Goal: Transaction & Acquisition: Purchase product/service

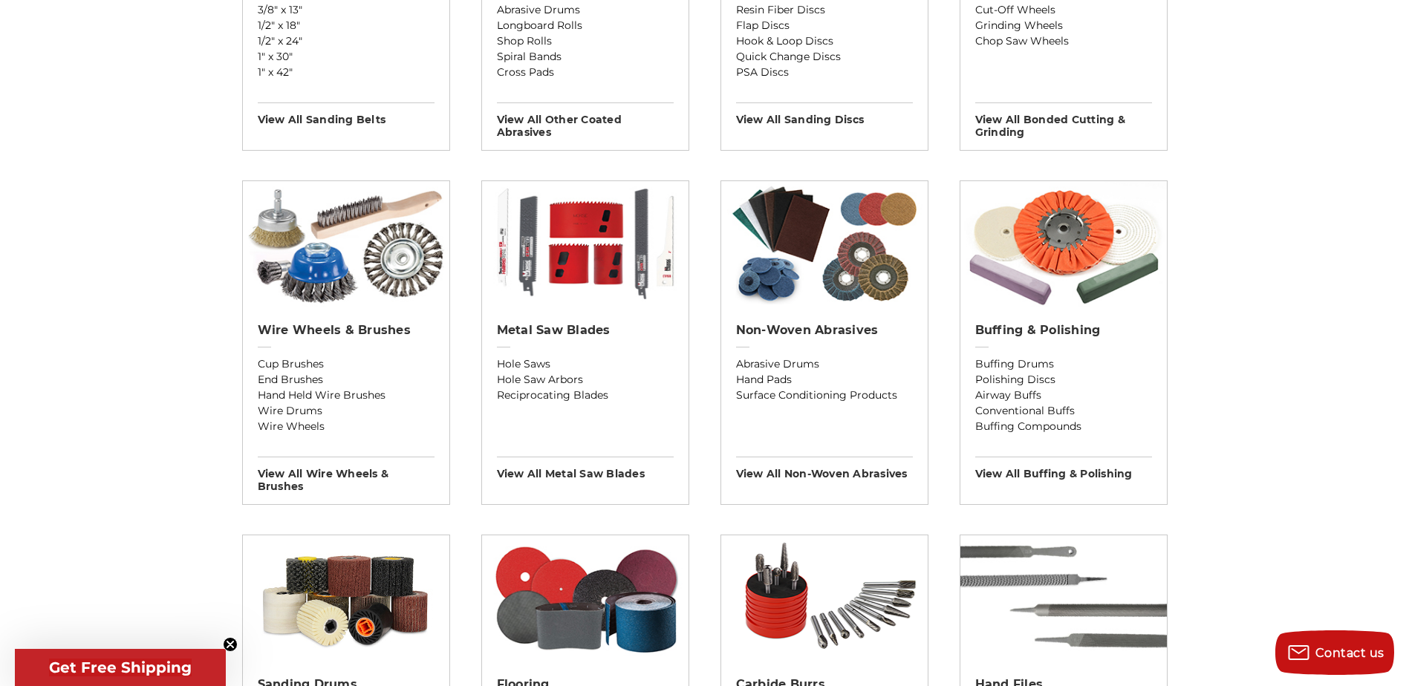
scroll to position [892, 0]
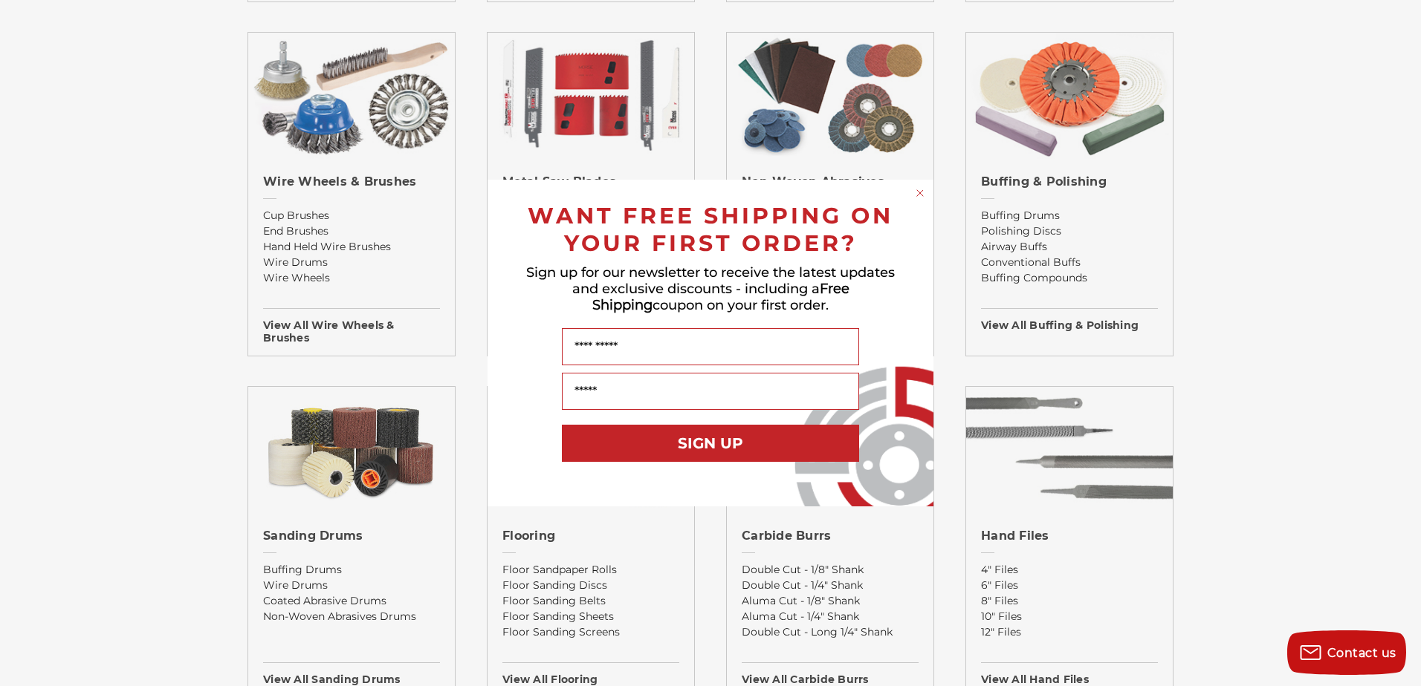
click at [923, 192] on circle "Close dialog" at bounding box center [920, 193] width 14 height 14
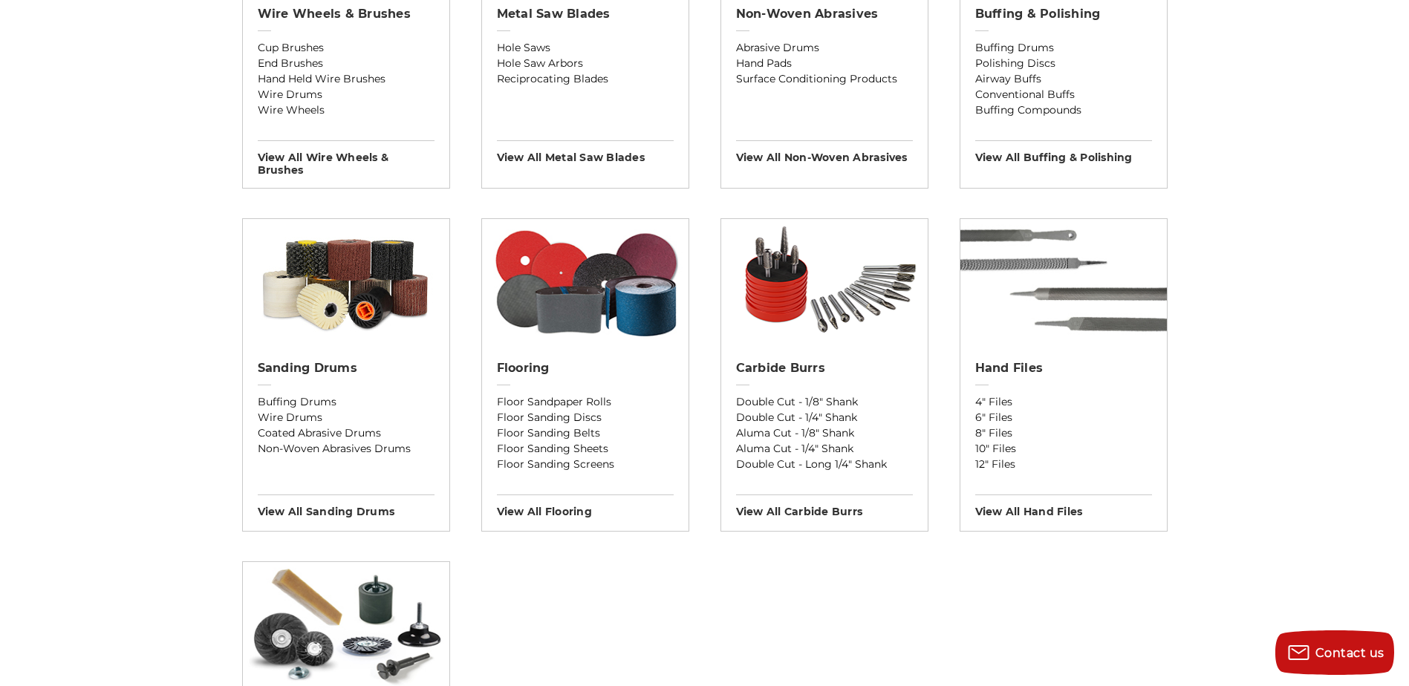
scroll to position [1042, 0]
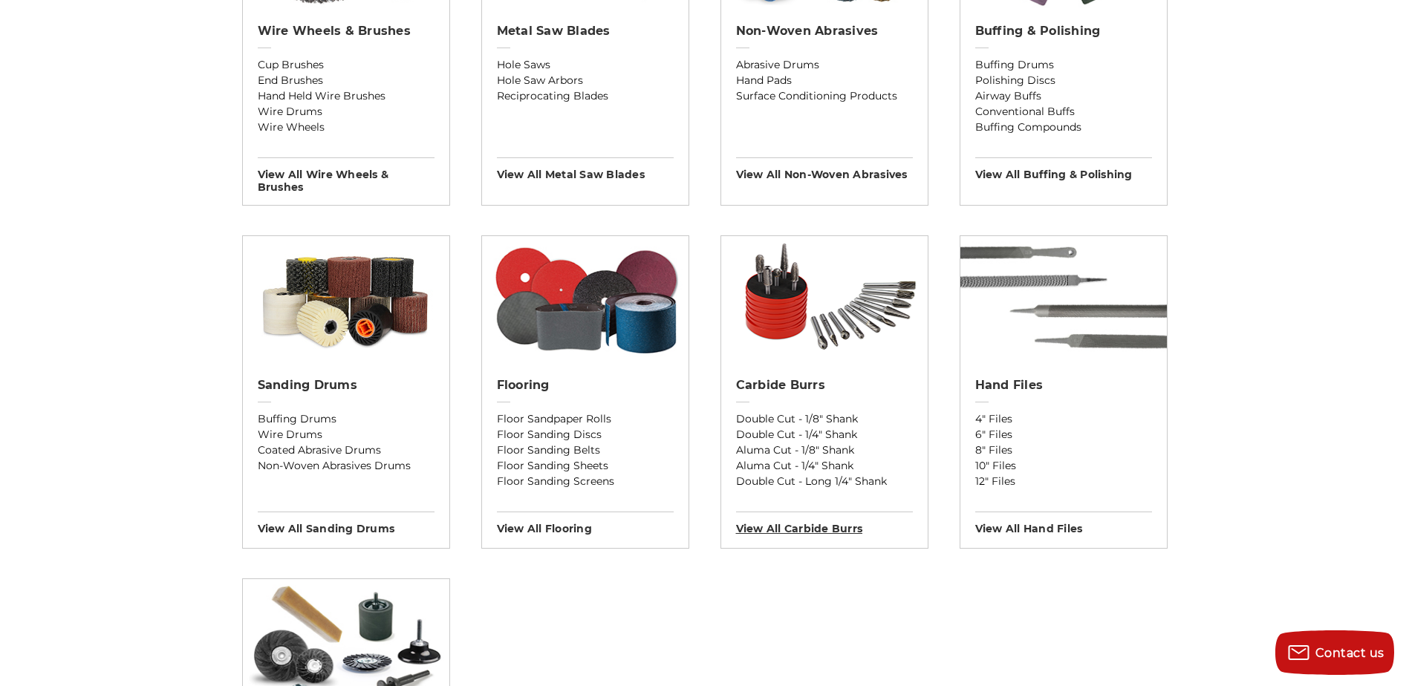
click at [795, 530] on h3 "View All carbide burrs" at bounding box center [824, 524] width 177 height 24
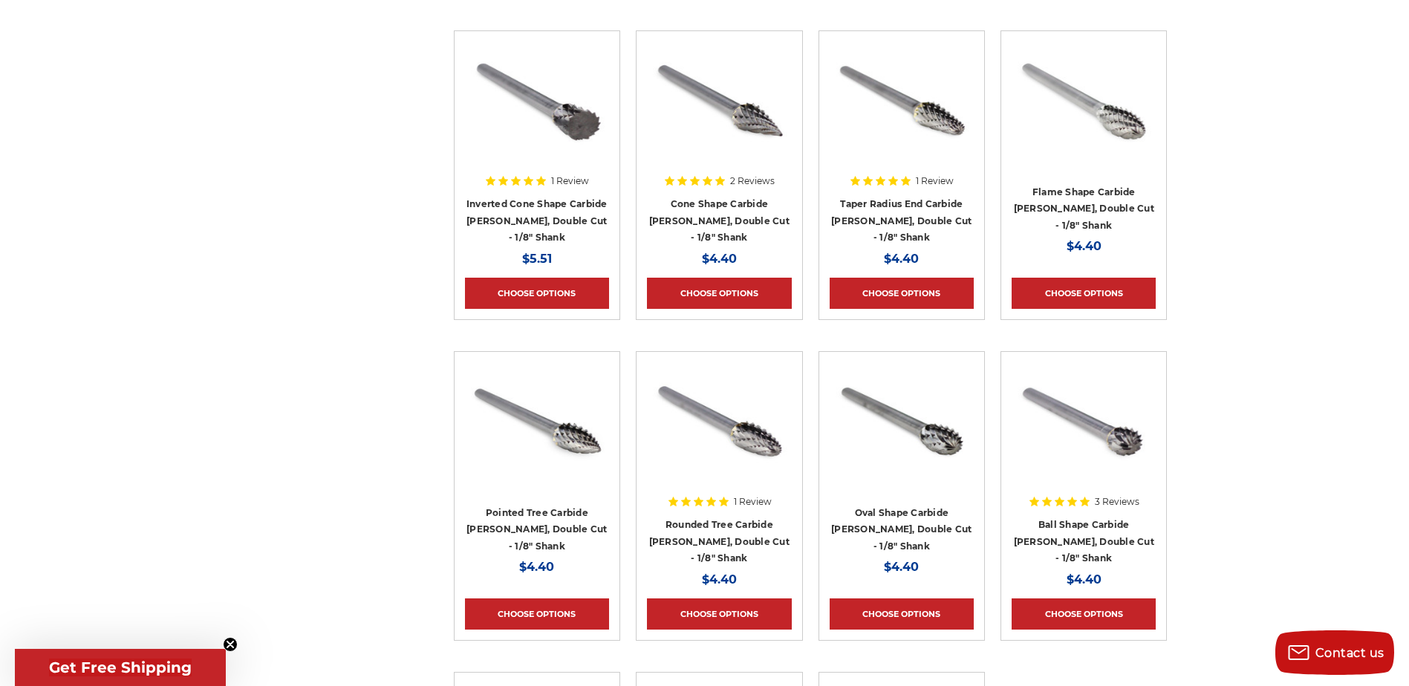
scroll to position [4606, 0]
